Goal: Find specific page/section: Find specific page/section

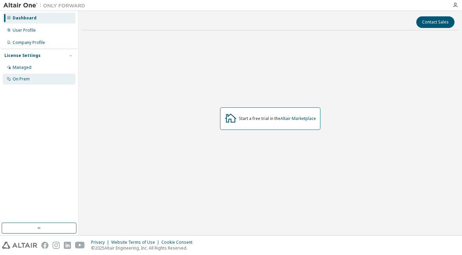
click at [32, 83] on div "On Prem" at bounding box center [39, 79] width 73 height 11
